Goal: Complete application form

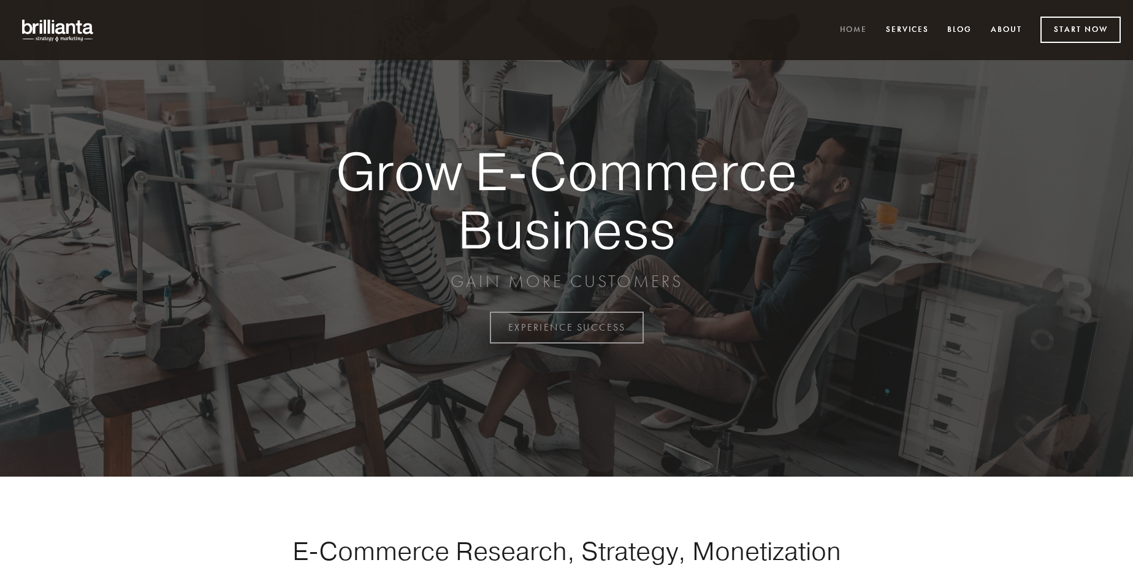
scroll to position [3215, 0]
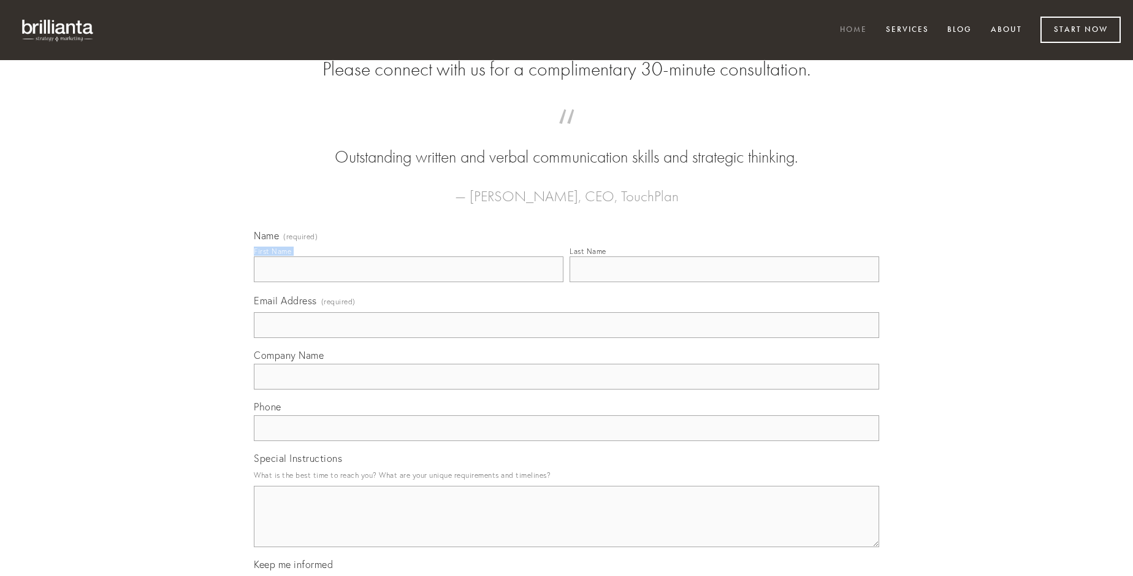
type input "[PERSON_NAME]"
click at [724, 282] on input "Last Name" at bounding box center [725, 269] width 310 height 26
type input "[PERSON_NAME]"
click at [567, 338] on input "Email Address (required)" at bounding box center [567, 325] width 626 height 26
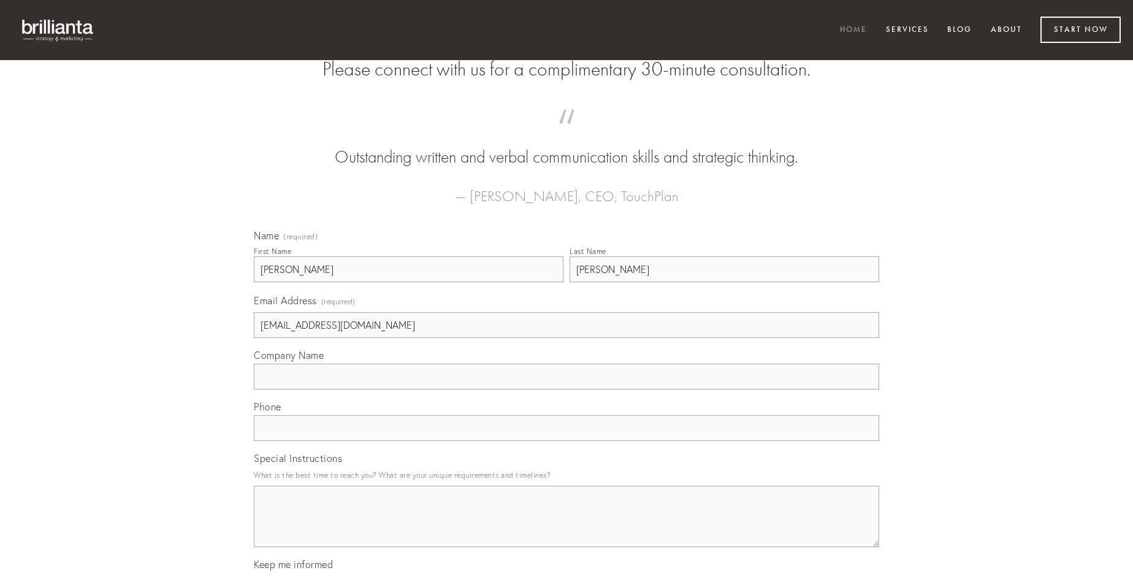
type input "[EMAIL_ADDRESS][DOMAIN_NAME]"
click at [567, 389] on input "Company Name" at bounding box center [567, 377] width 626 height 26
type input "videlicet"
click at [567, 441] on input "text" at bounding box center [567, 428] width 626 height 26
click at [567, 527] on textarea "Special Instructions" at bounding box center [567, 516] width 626 height 61
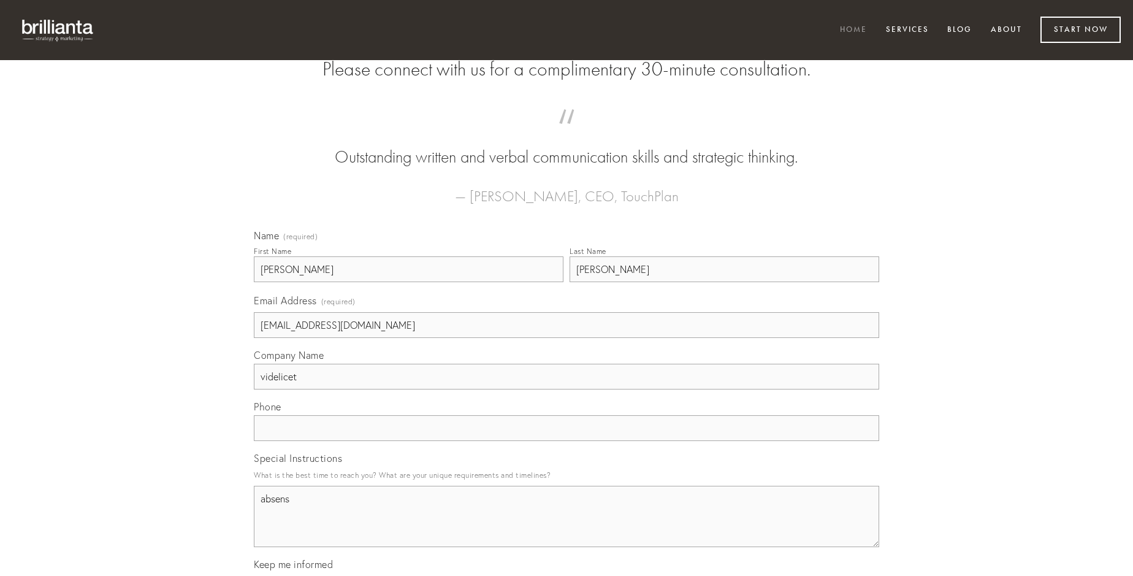
type textarea "absens"
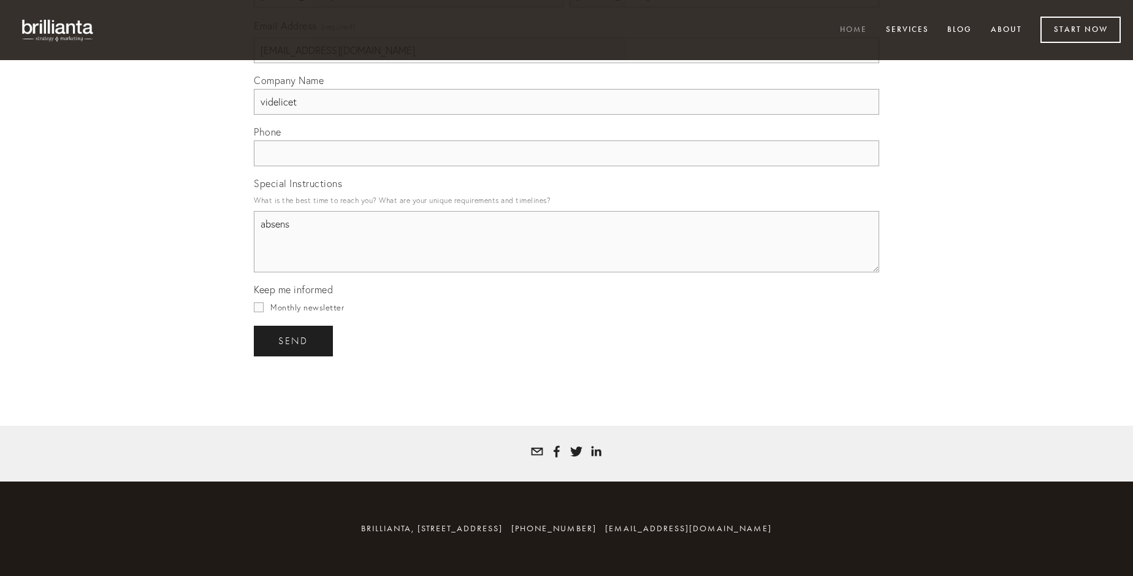
click at [294, 340] on span "send" at bounding box center [293, 340] width 30 height 11
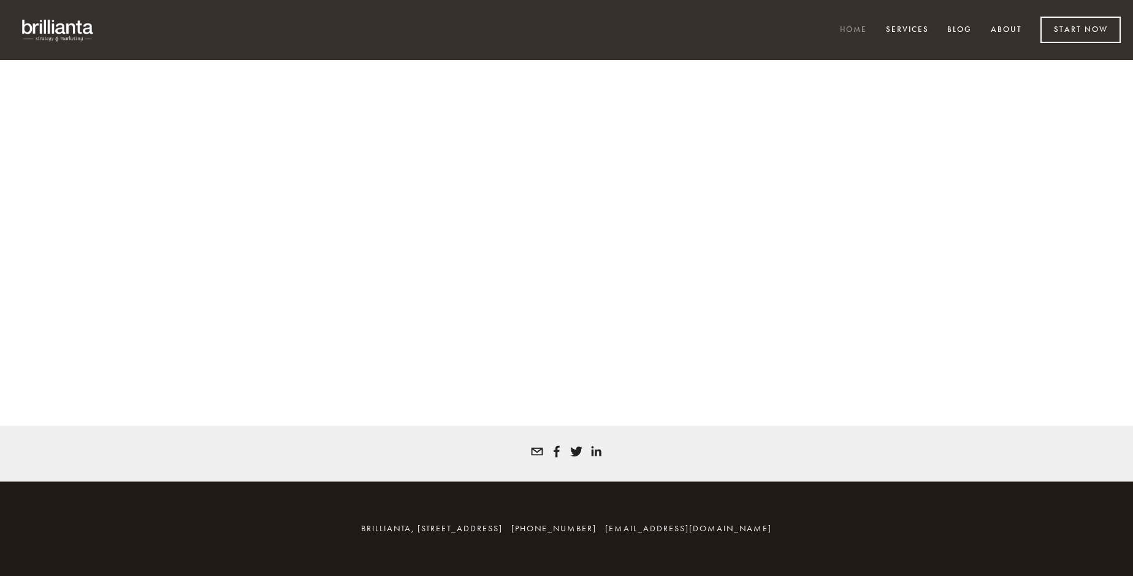
scroll to position [3198, 0]
